Goal: Use online tool/utility: Use online tool/utility

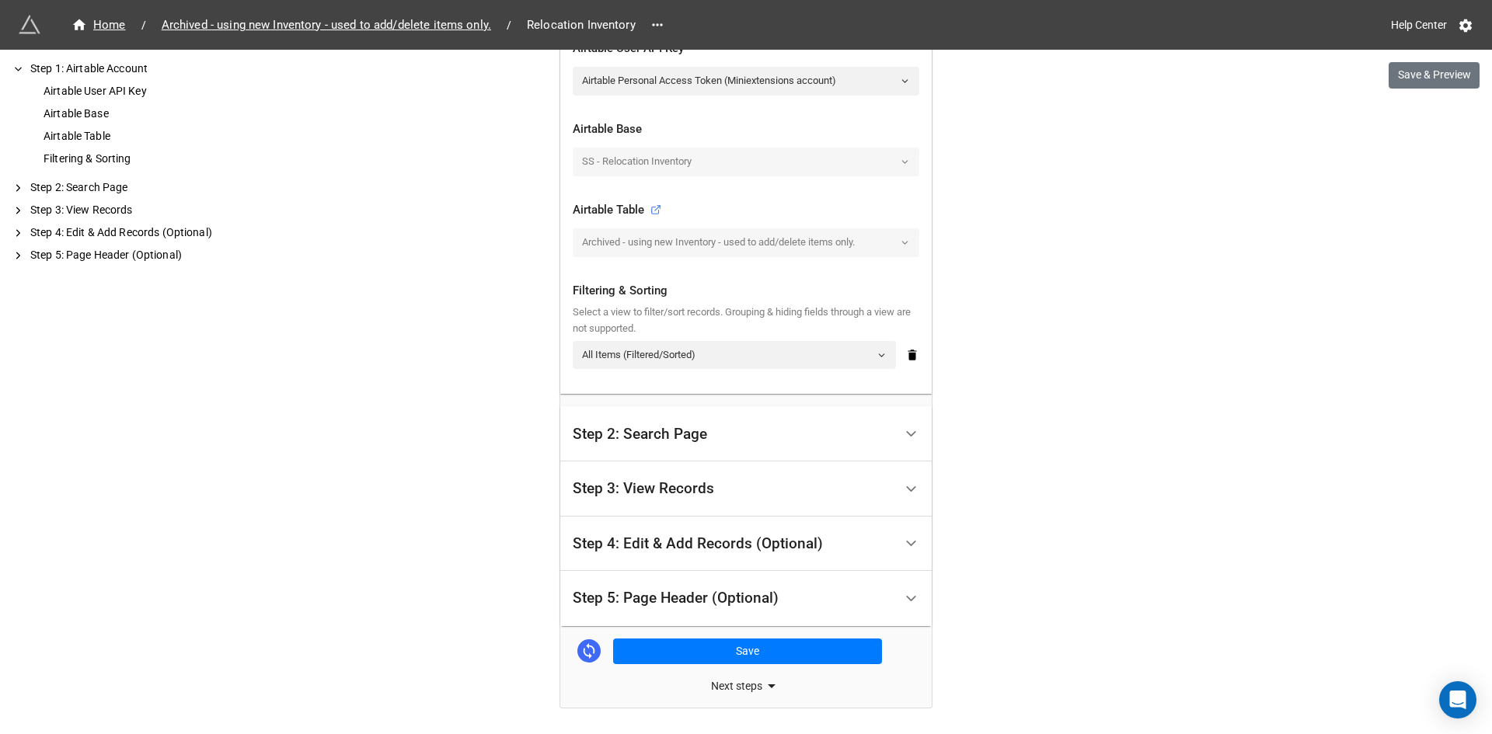
scroll to position [368, 0]
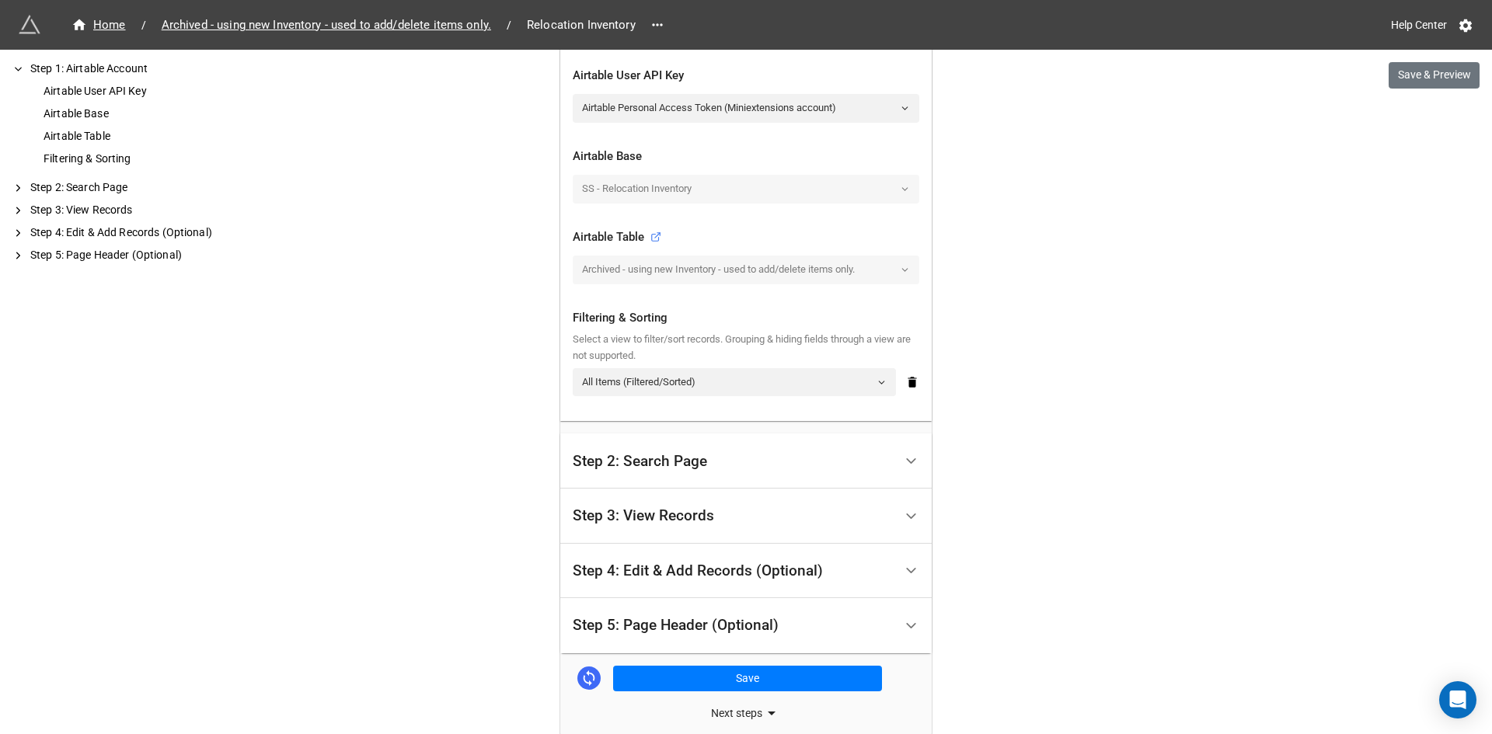
click at [700, 517] on div "Step 3: View Records" at bounding box center [643, 516] width 141 height 16
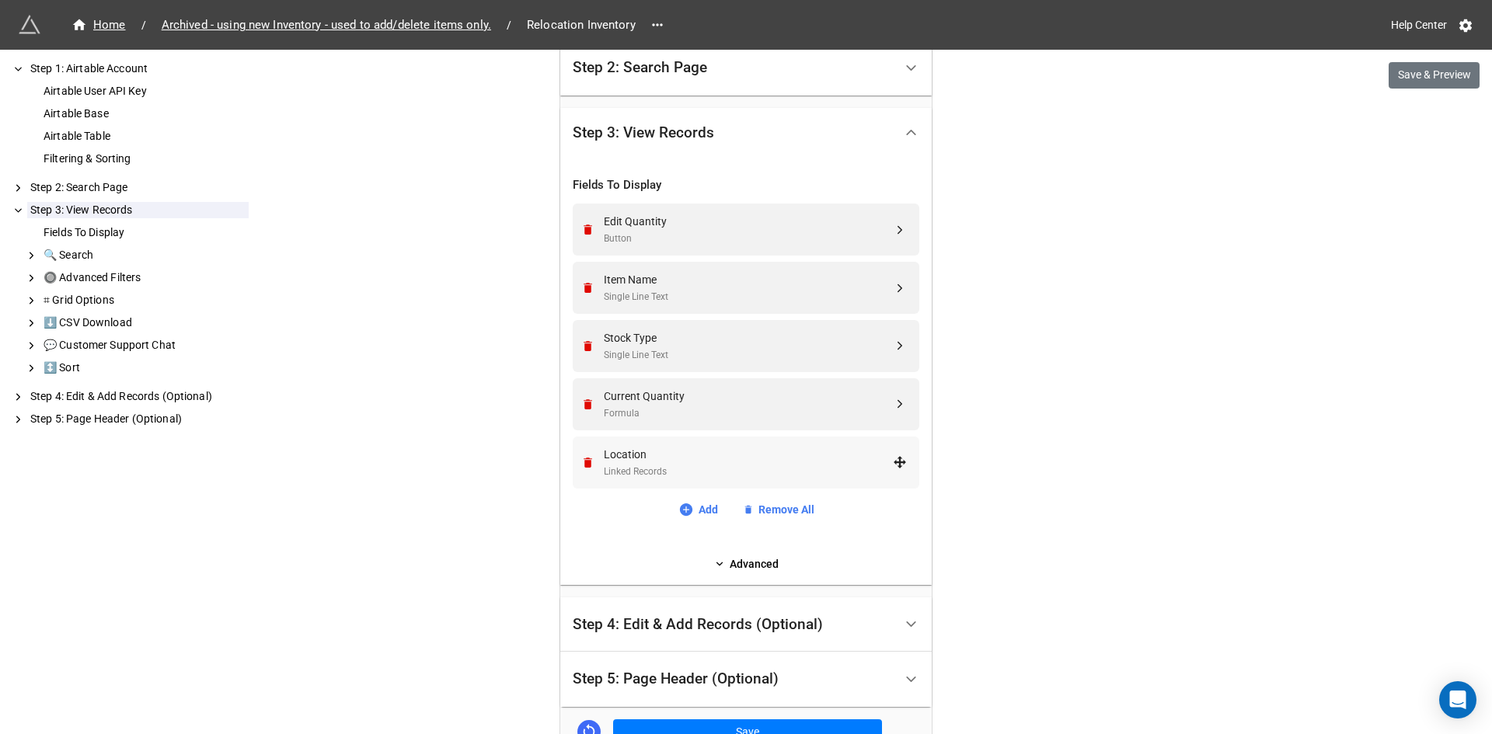
click at [689, 466] on div "Linked Records" at bounding box center [748, 472] width 289 height 15
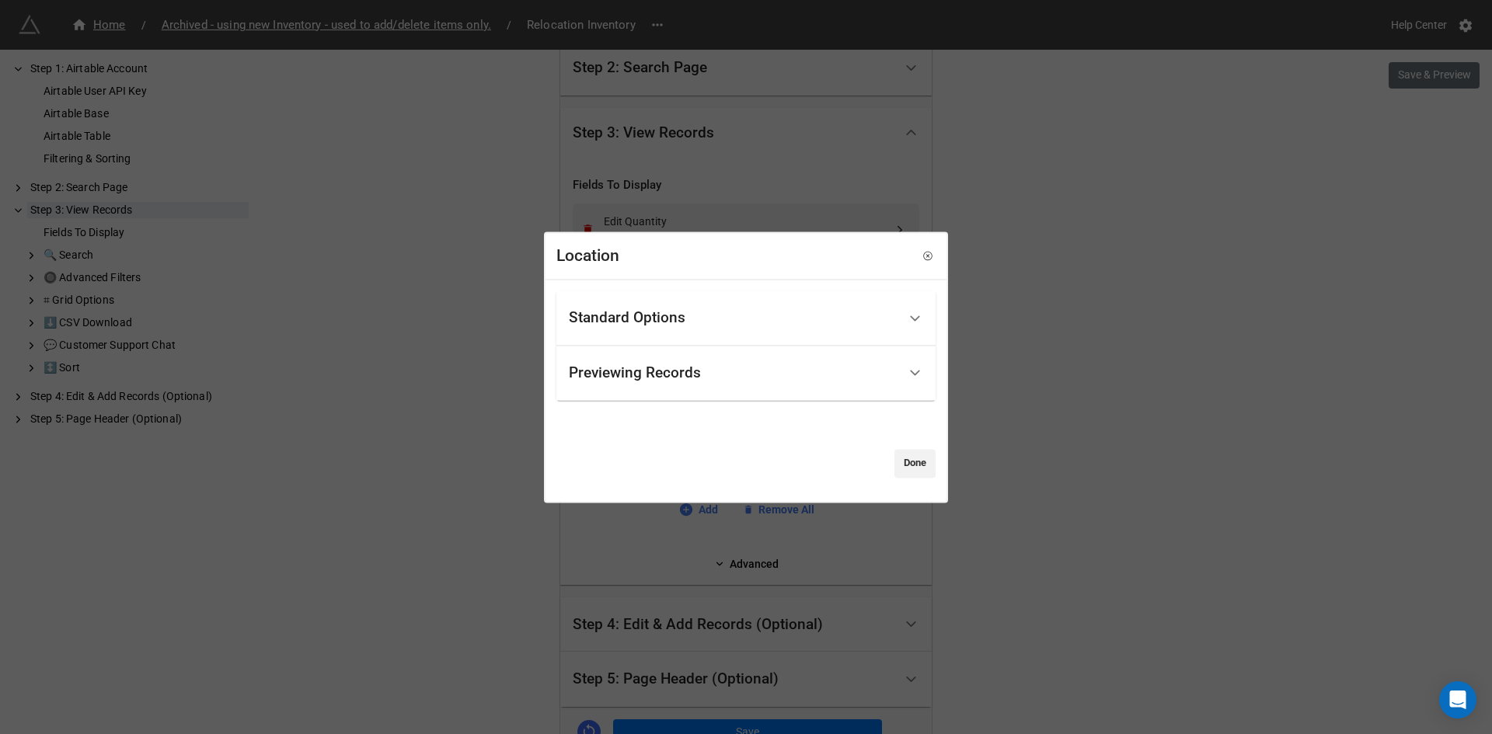
click at [652, 320] on div "Standard Options" at bounding box center [627, 319] width 117 height 16
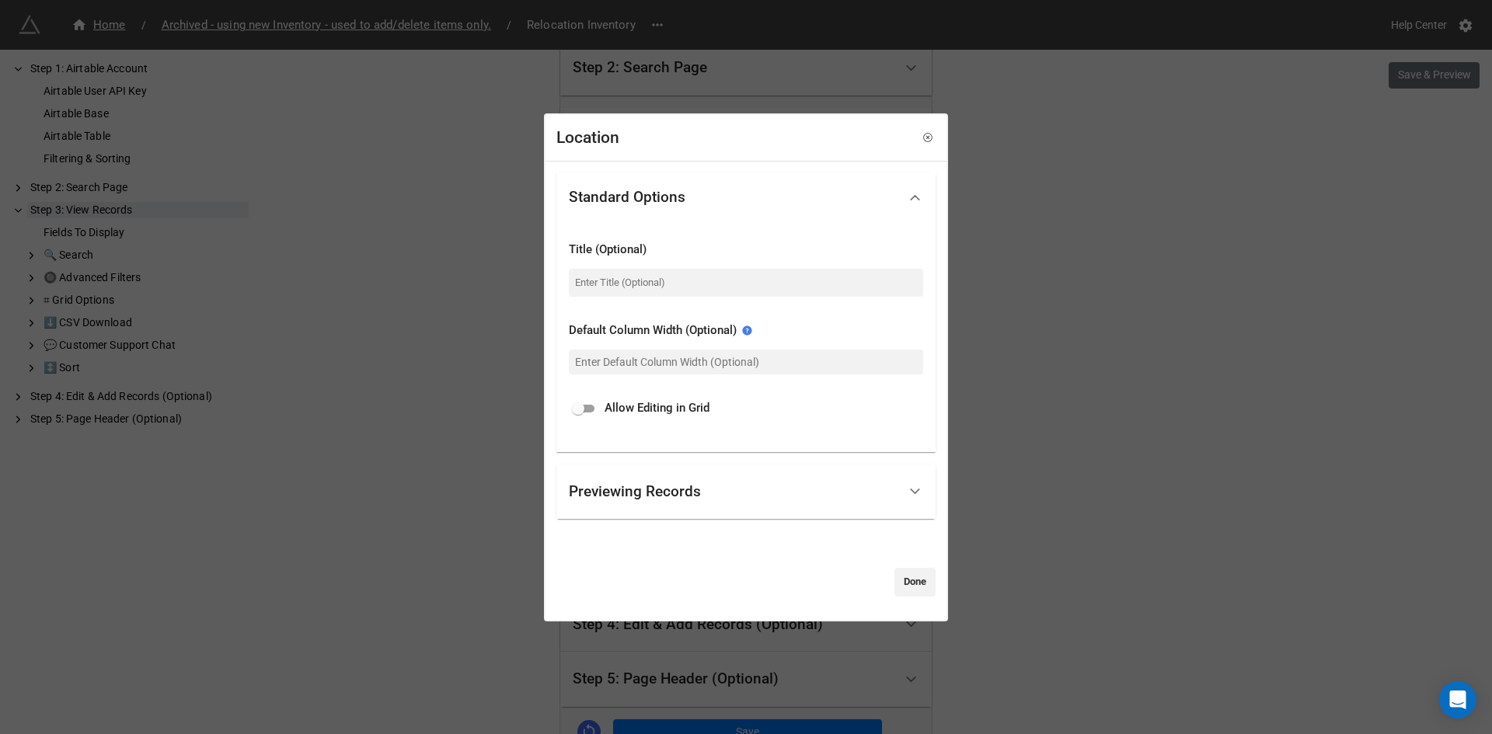
click at [709, 499] on div "Previewing Records" at bounding box center [733, 492] width 329 height 37
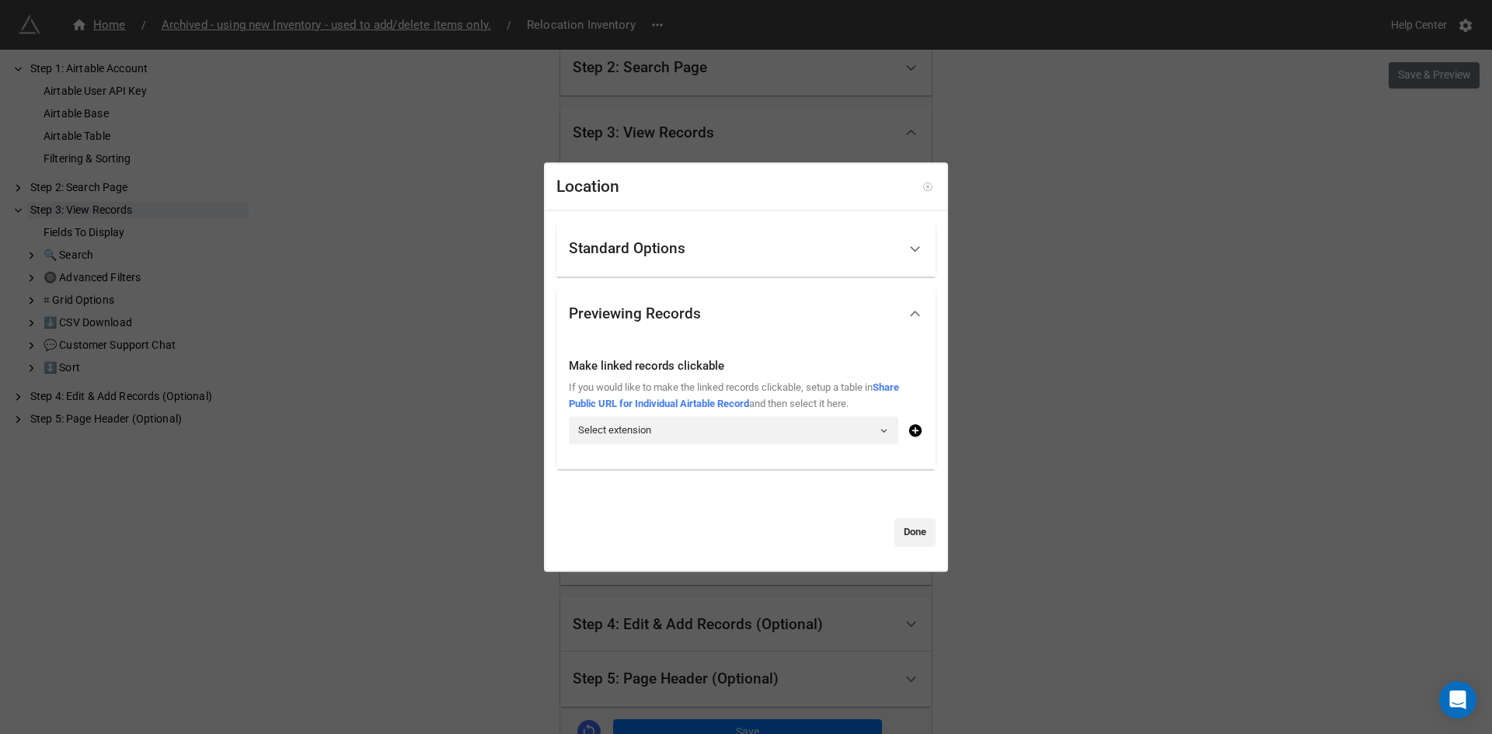
click at [922, 185] on icon at bounding box center [927, 187] width 11 height 11
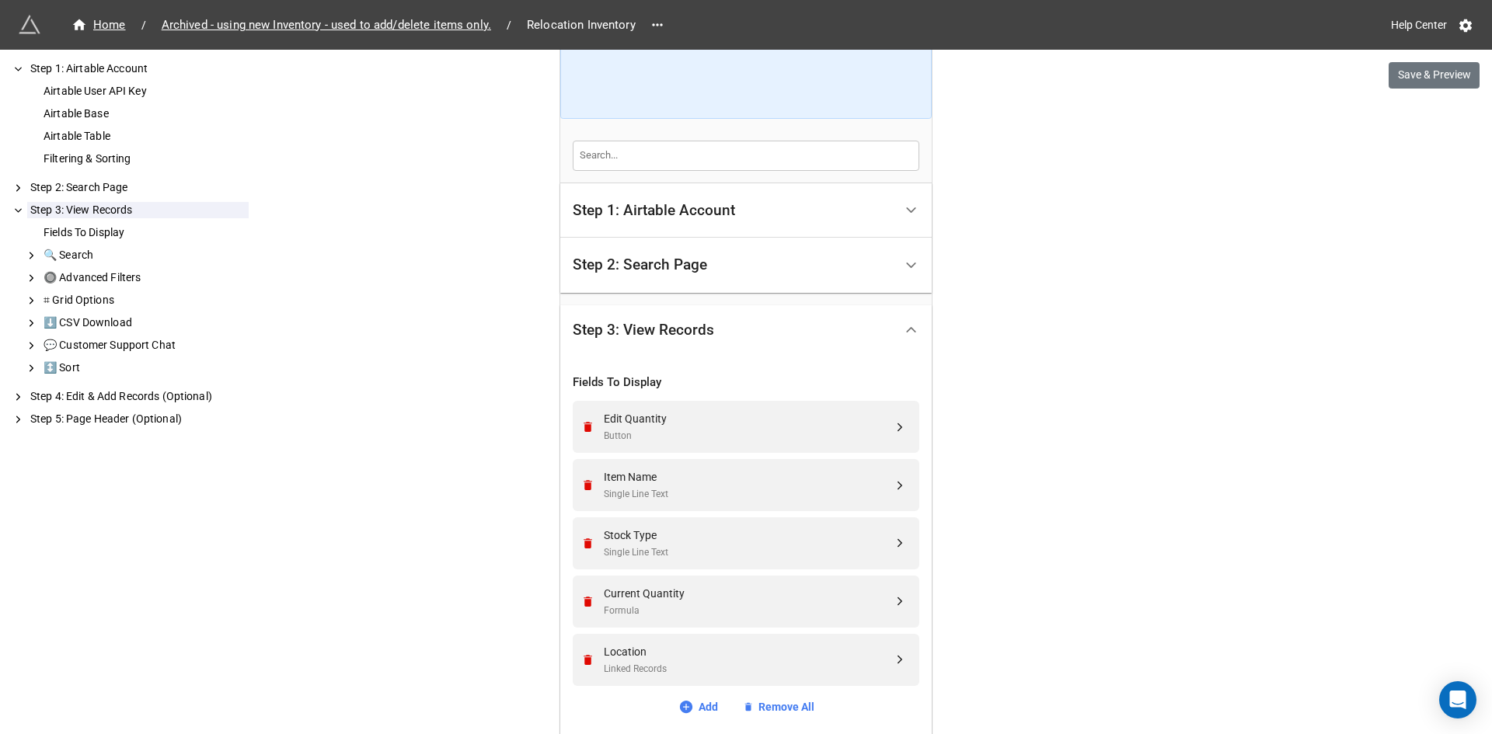
scroll to position [0, 0]
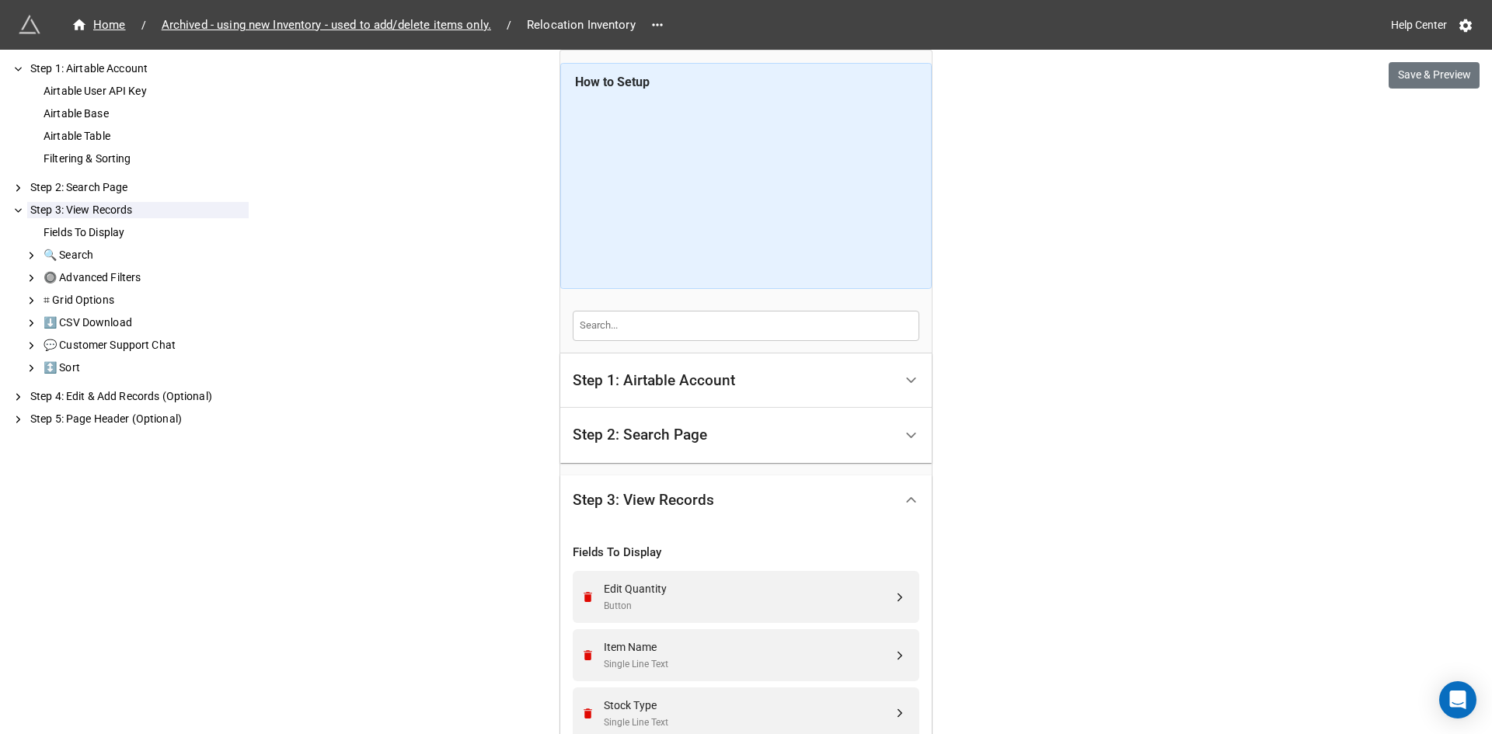
click at [799, 378] on div "Step 1: Airtable Account" at bounding box center [733, 381] width 321 height 37
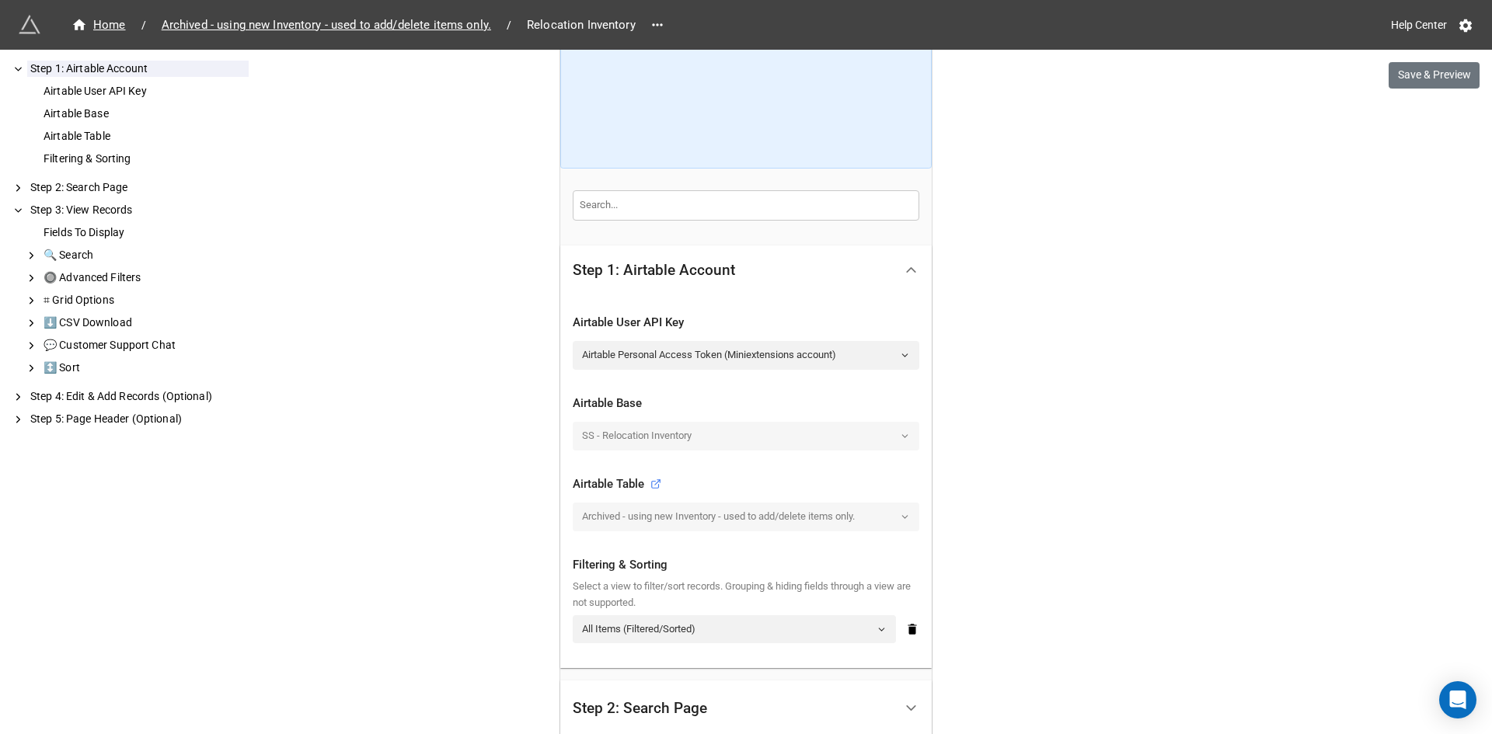
scroll to position [233, 0]
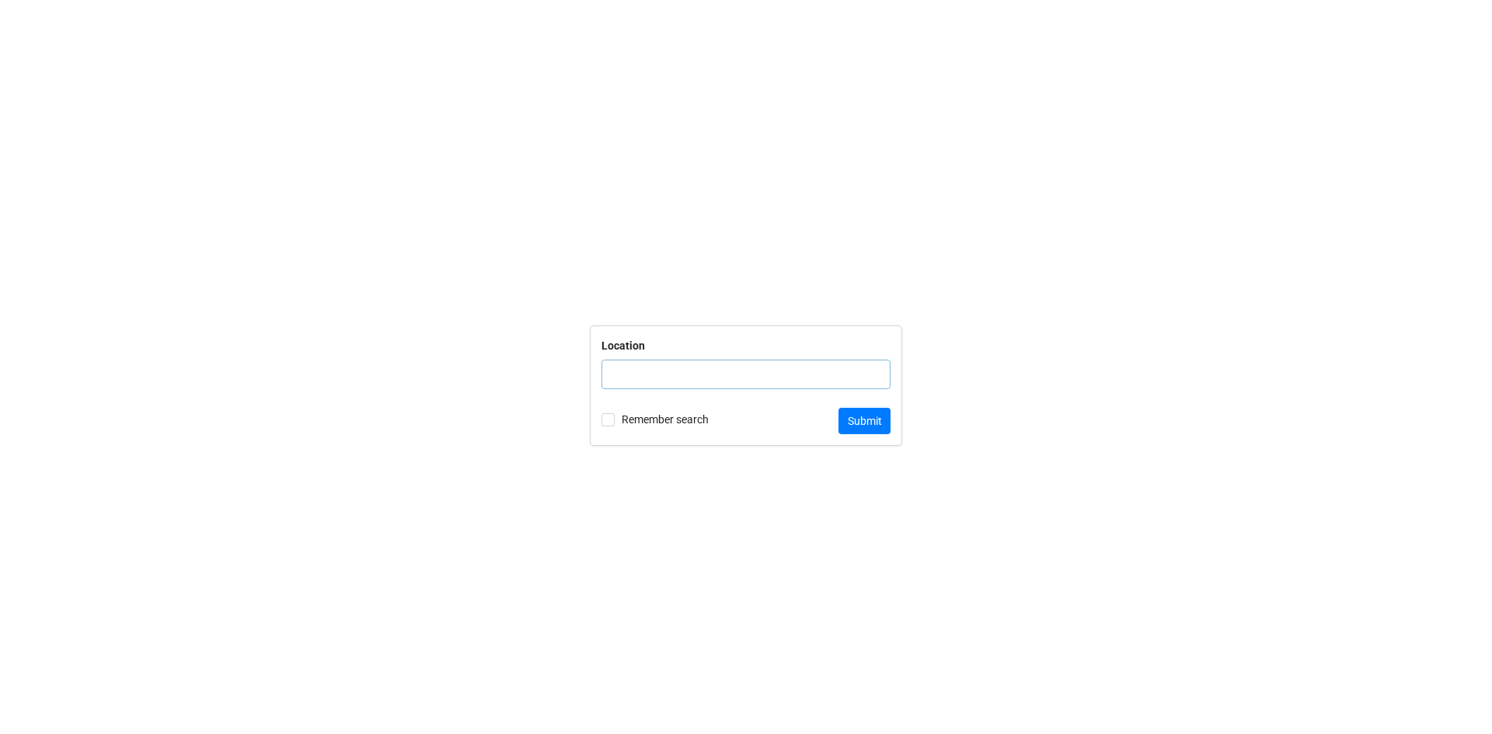
click at [699, 364] on input "text" at bounding box center [745, 375] width 289 height 30
type input "ASNA"
click at [868, 417] on button "Submit" at bounding box center [864, 421] width 52 height 26
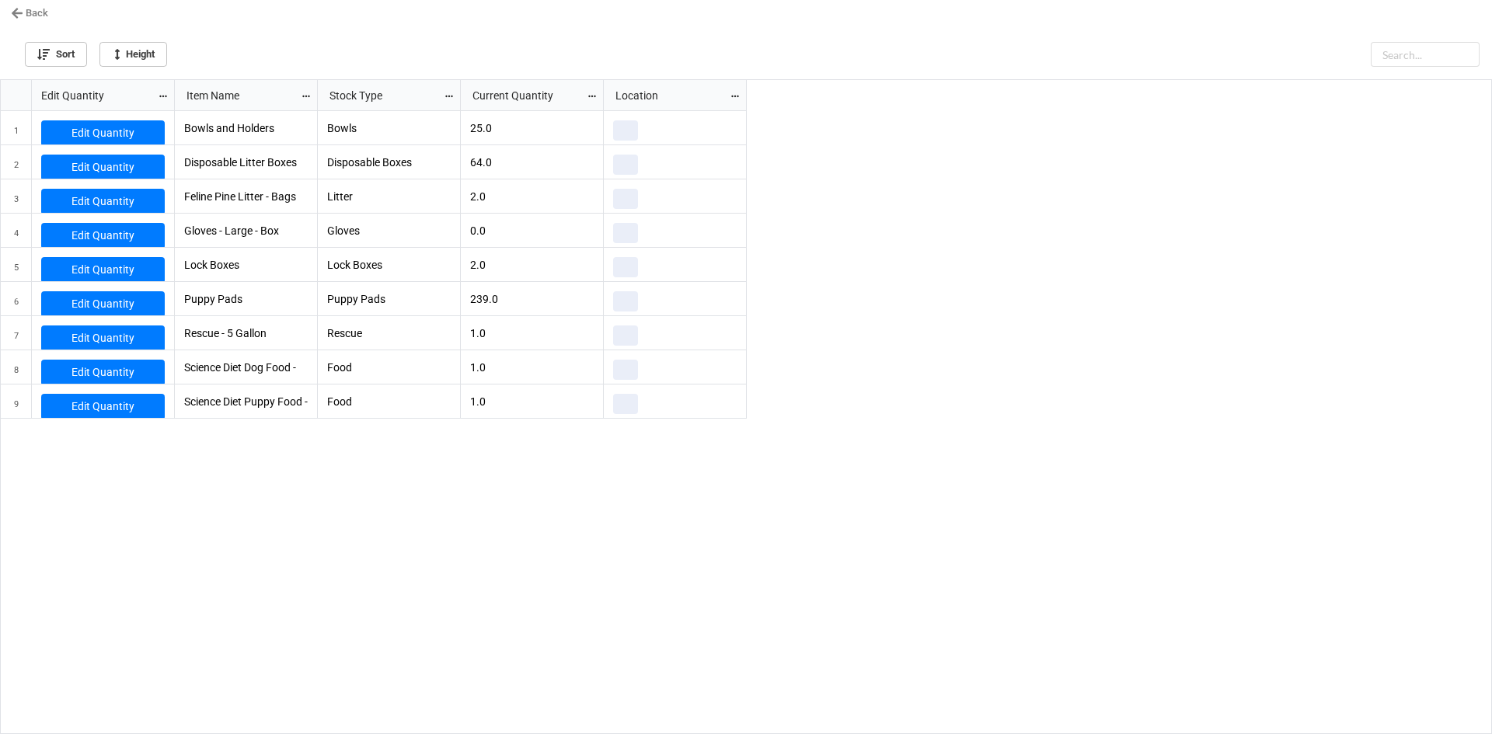
scroll to position [645, 1483]
drag, startPoint x: 841, startPoint y: 219, endPoint x: 812, endPoint y: 211, distance: 30.0
click at [837, 219] on div "Bowls and Holders Bowls 25.0 Disposable Litter Boxes Disposable Boxes 64.0 Feli…" at bounding box center [834, 423] width 1318 height 624
click at [521, 124] on p "25.0" at bounding box center [532, 128] width 124 height 16
click at [525, 168] on p "64.0" at bounding box center [532, 163] width 124 height 16
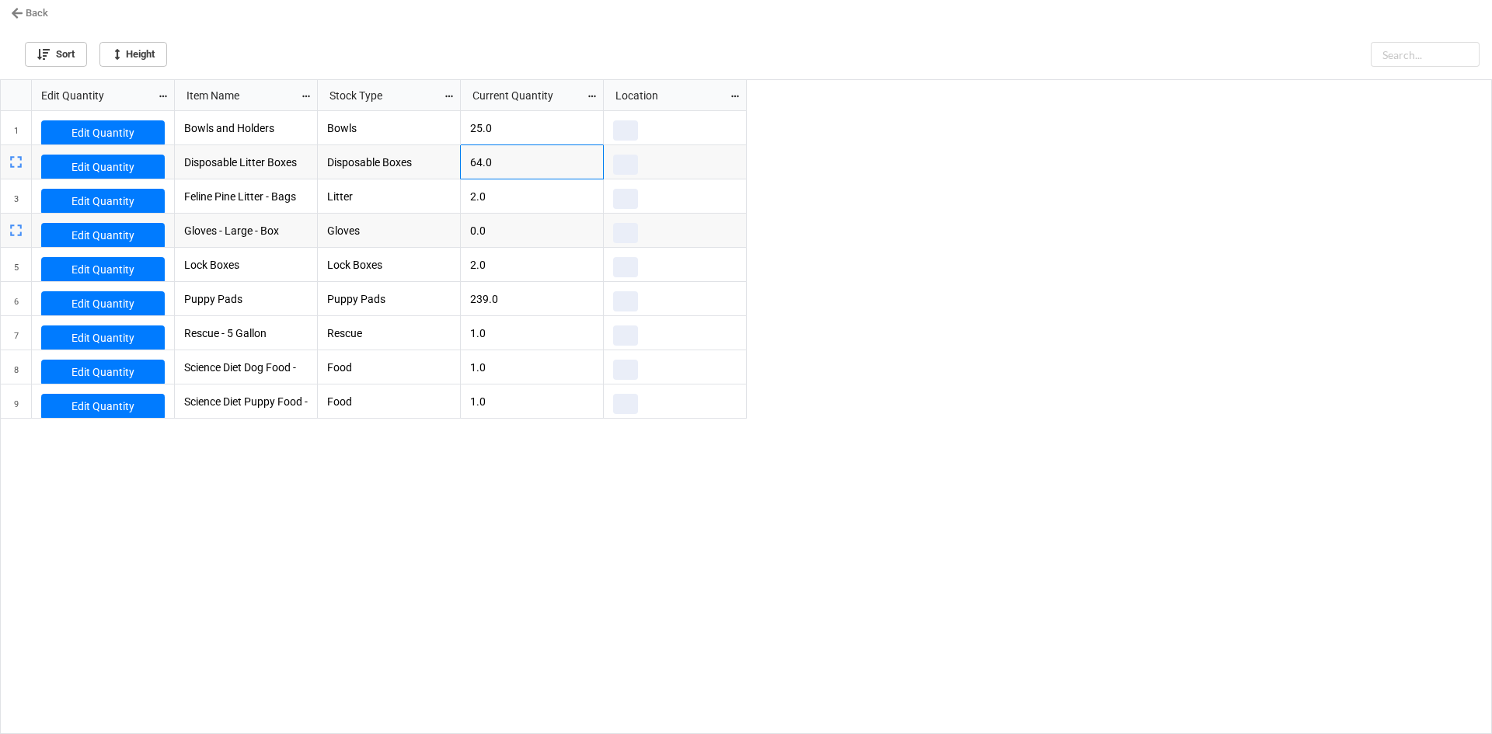
click at [1030, 320] on div "Bowls and Holders Bowls 25.0 Disposable Litter Boxes Disposable Boxes 64.0 Feli…" at bounding box center [834, 423] width 1318 height 624
click at [701, 636] on div "Bowls and Holders Bowls 25.0 ASNA Disposable Litter Boxes Disposable Boxes 64.0…" at bounding box center [834, 423] width 1318 height 624
click at [108, 124] on link "Edit Quantity" at bounding box center [103, 133] width 124 height 26
